Goal: Find specific page/section: Find specific page/section

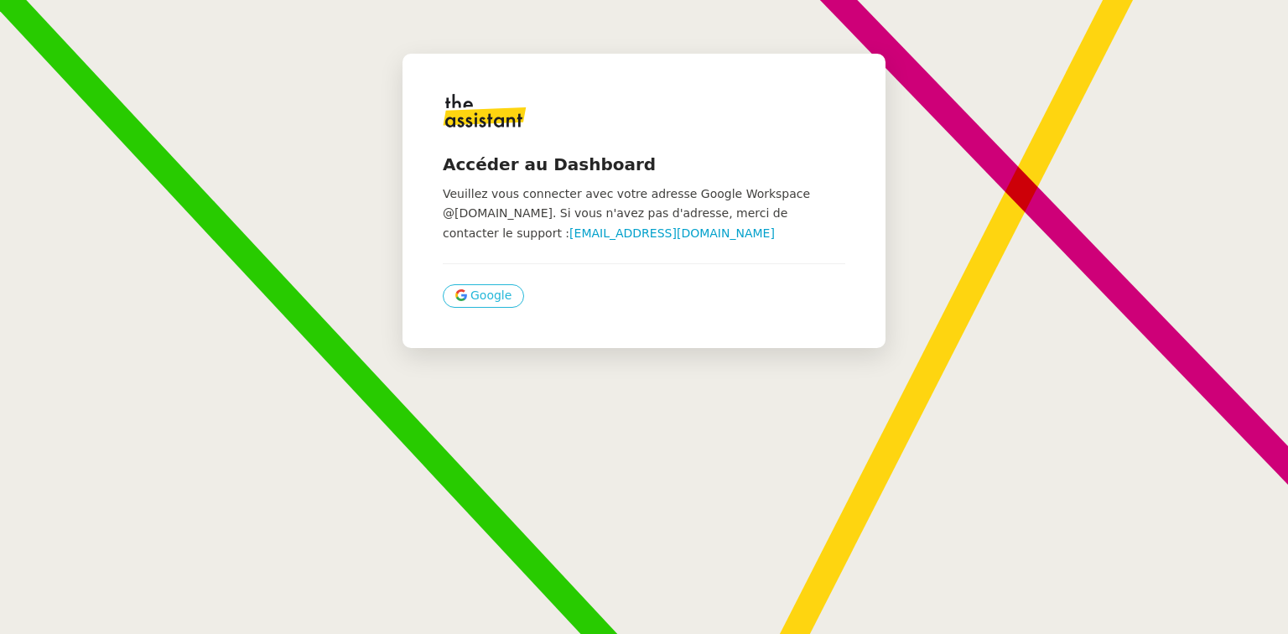
click at [470, 299] on span "Google" at bounding box center [490, 295] width 41 height 19
click at [470, 298] on span "Google" at bounding box center [490, 295] width 41 height 19
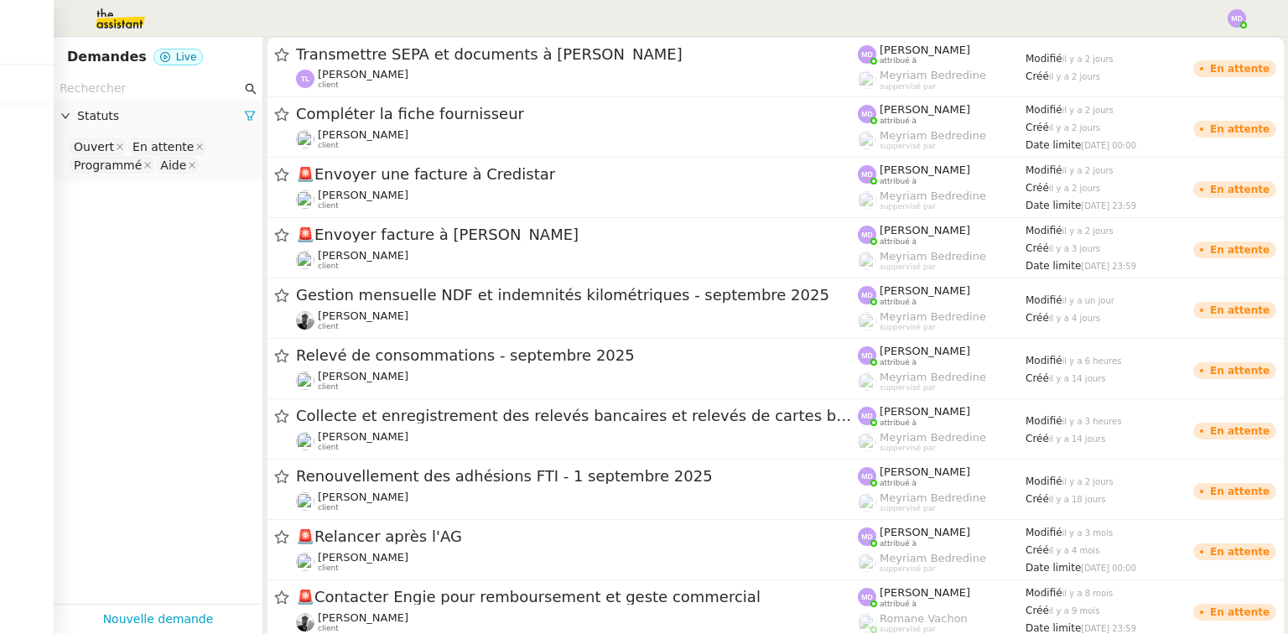
click at [1232, 14] on img at bounding box center [1237, 18] width 18 height 18
click at [1197, 49] on li "Suivi" at bounding box center [1191, 47] width 109 height 23
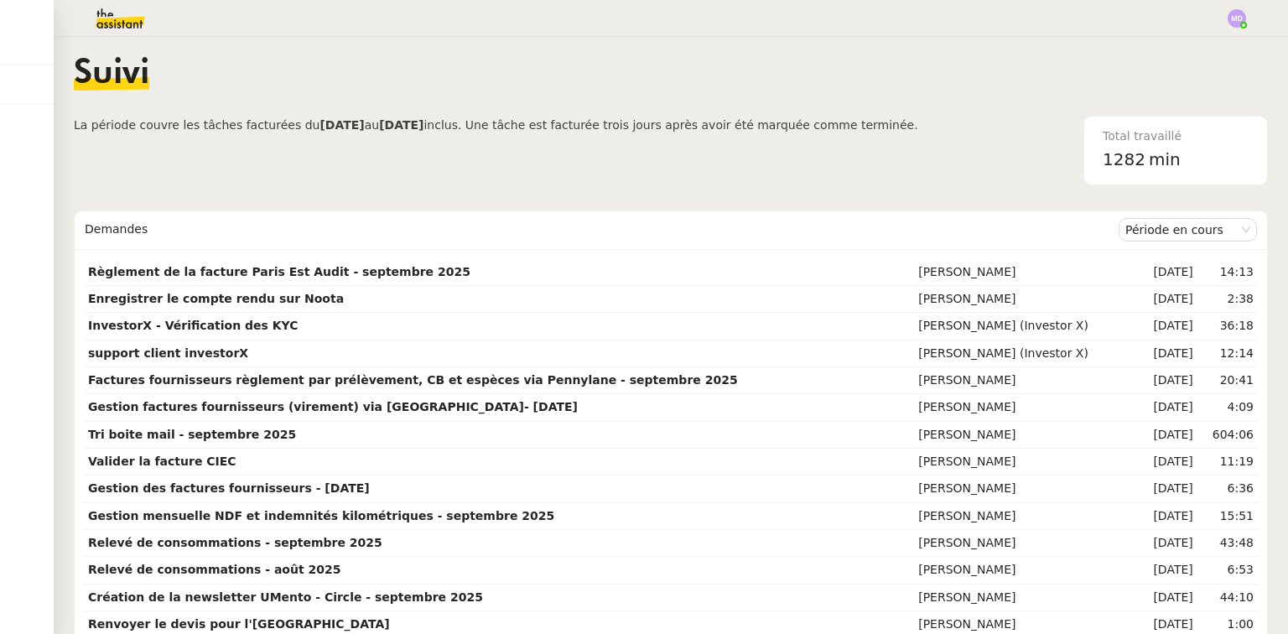
click at [588, 107] on div "Suivi" at bounding box center [671, 86] width 1194 height 59
